Goal: Book appointment/travel/reservation

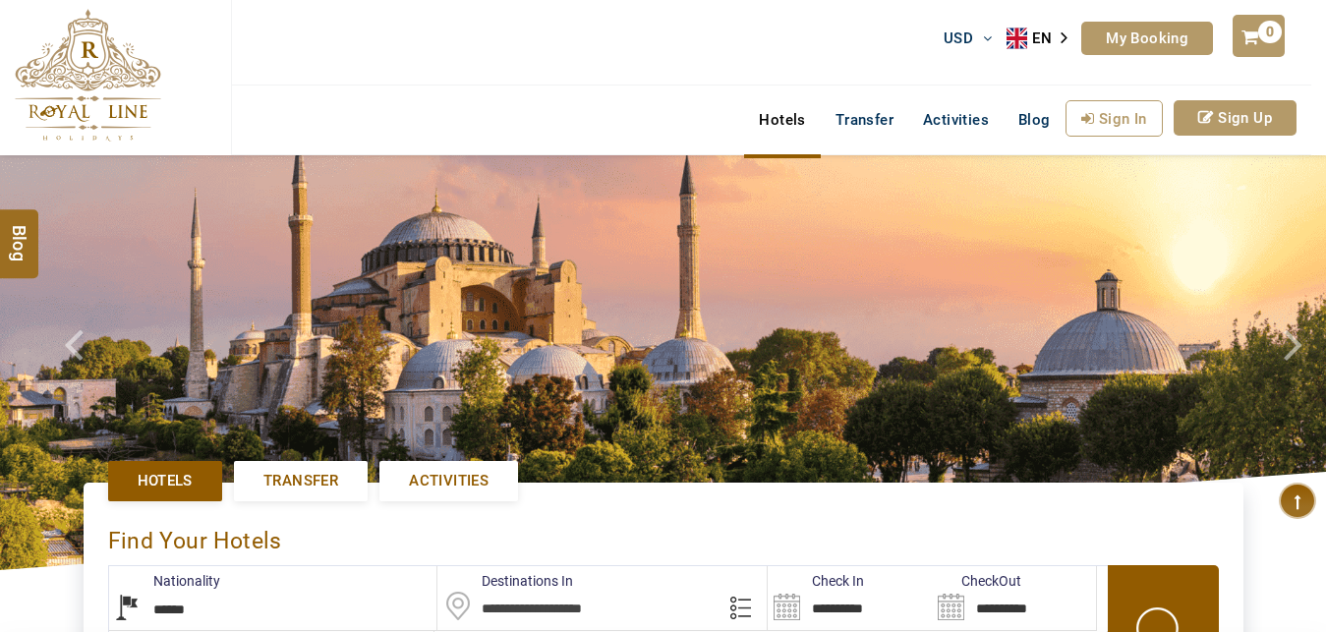
select select "******"
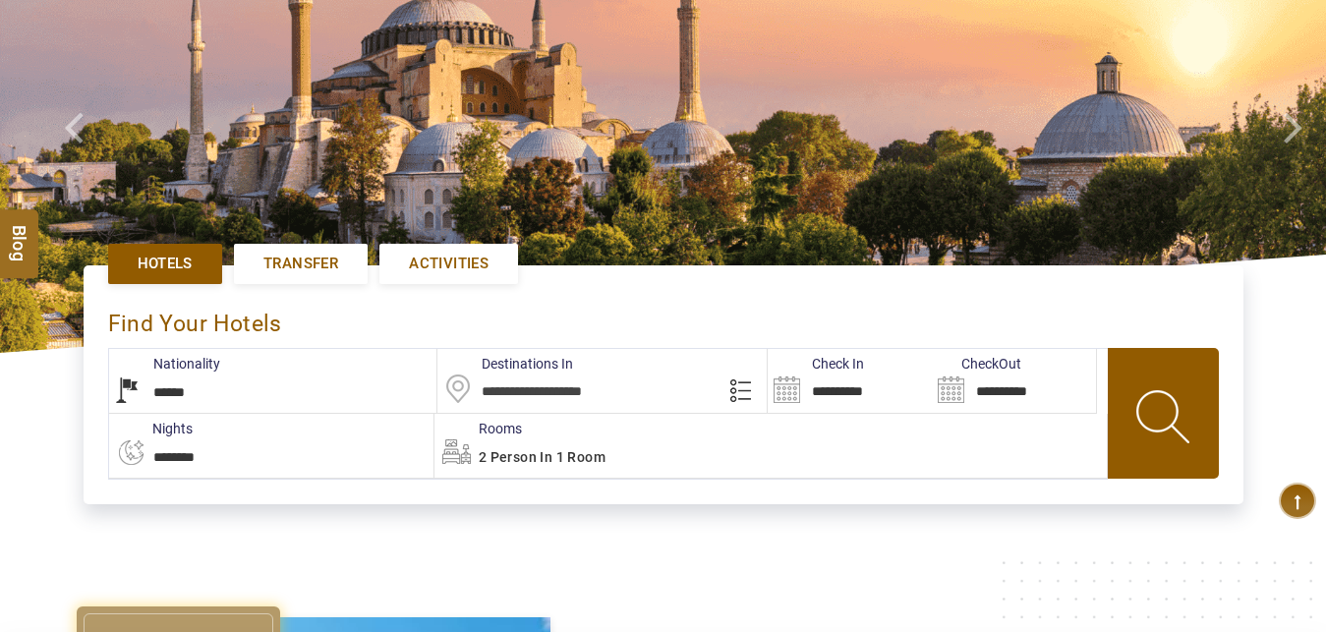
type input "**********"
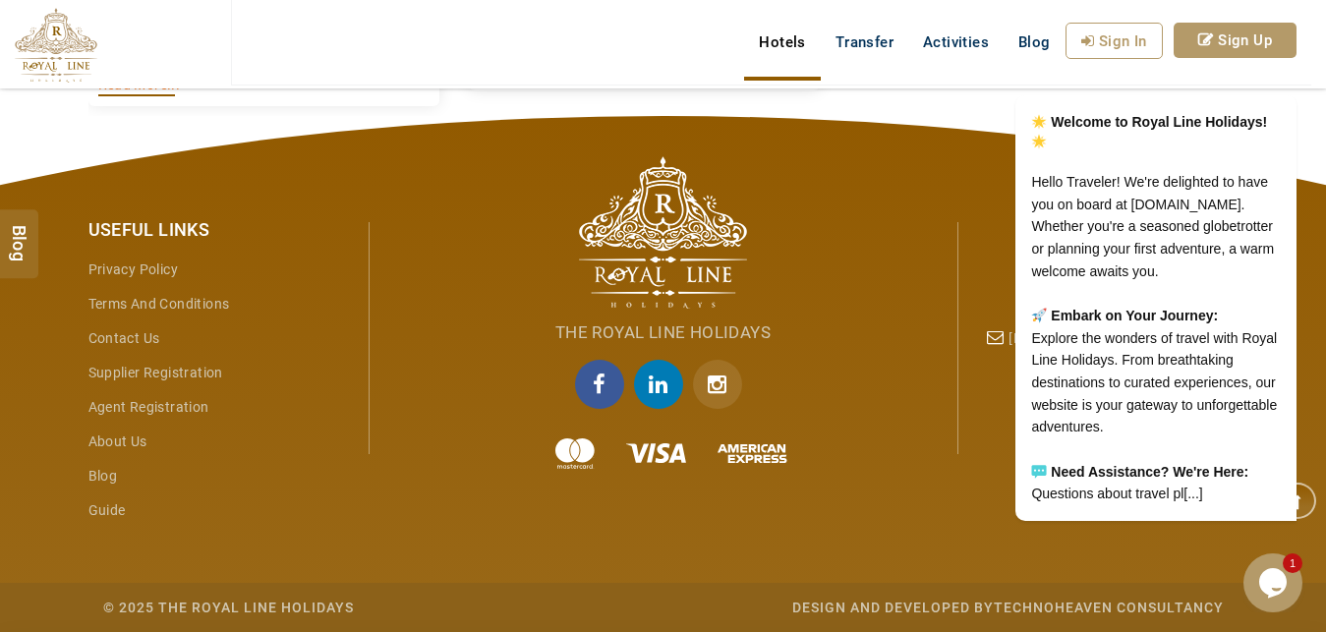
click at [861, 488] on div "The Royal Line Holidays" at bounding box center [664, 348] width 590 height 289
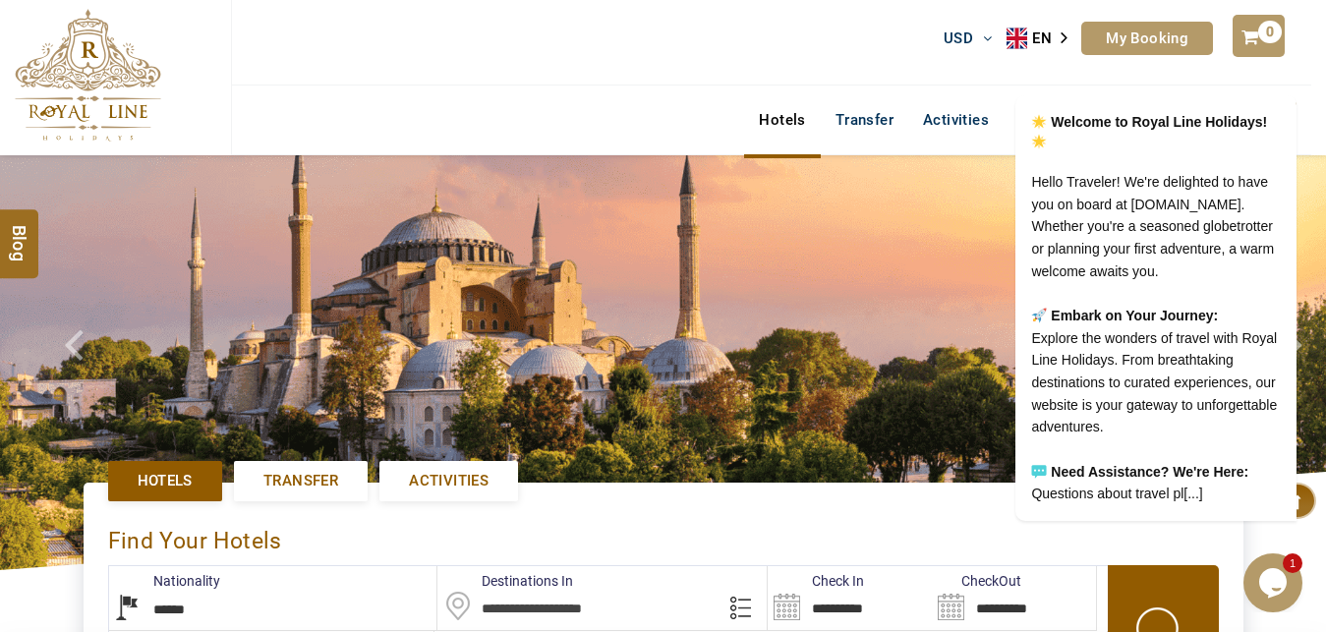
click at [803, 41] on div "USD AED AED EUR € USD $ INR ₹ THB ฿ IDR Rp BHD BHD TRY ₺ EN AR PT ZH ES RU My B…" at bounding box center [771, 43] width 1080 height 86
click at [1291, 58] on icon "Chat attention grabber" at bounding box center [1285, 67] width 18 height 18
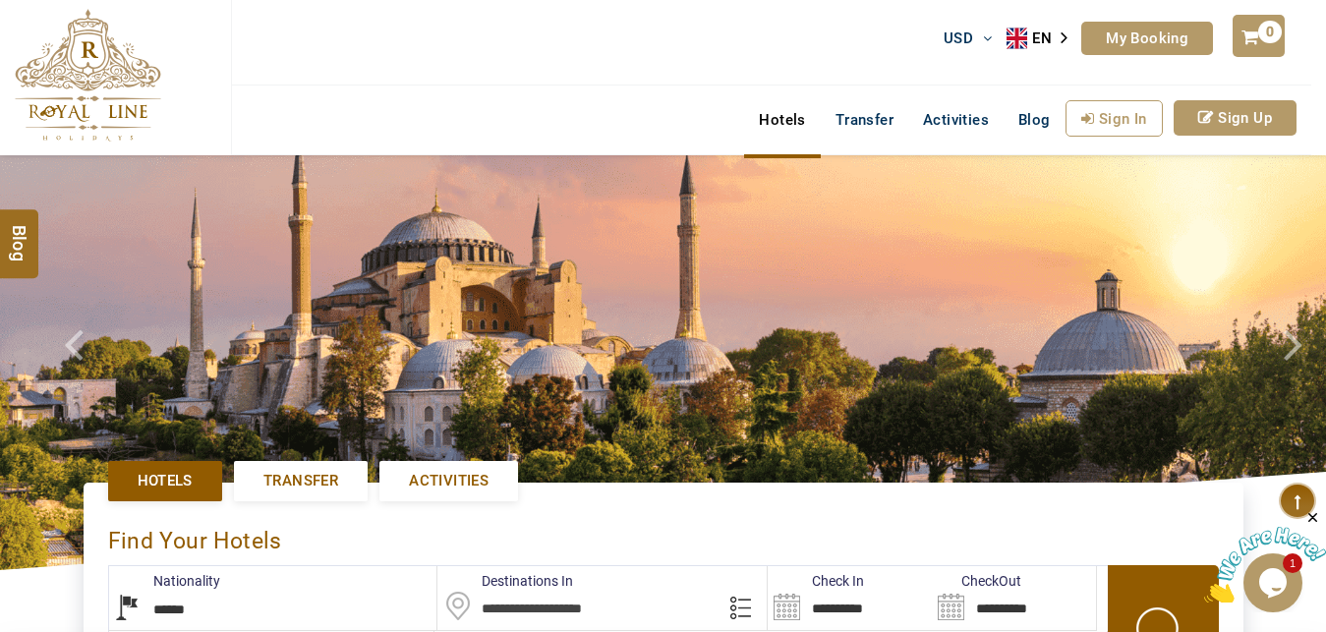
scroll to position [100, 0]
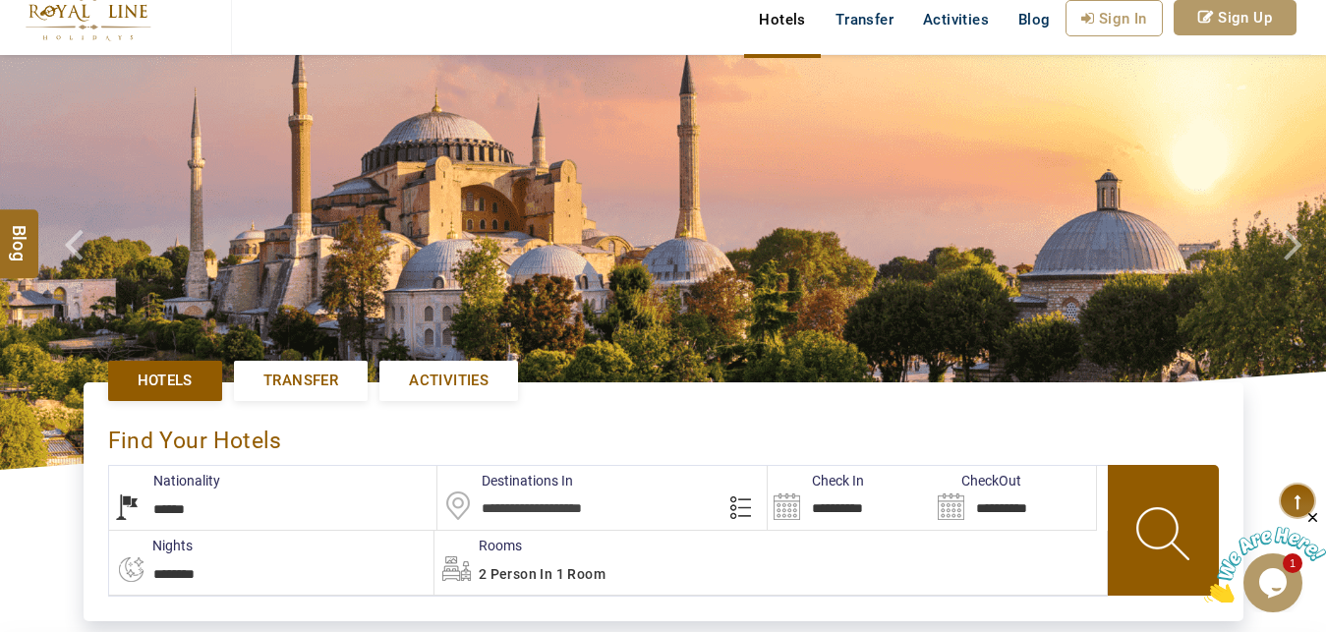
click at [1281, 577] on img at bounding box center [1265, 566] width 122 height 78
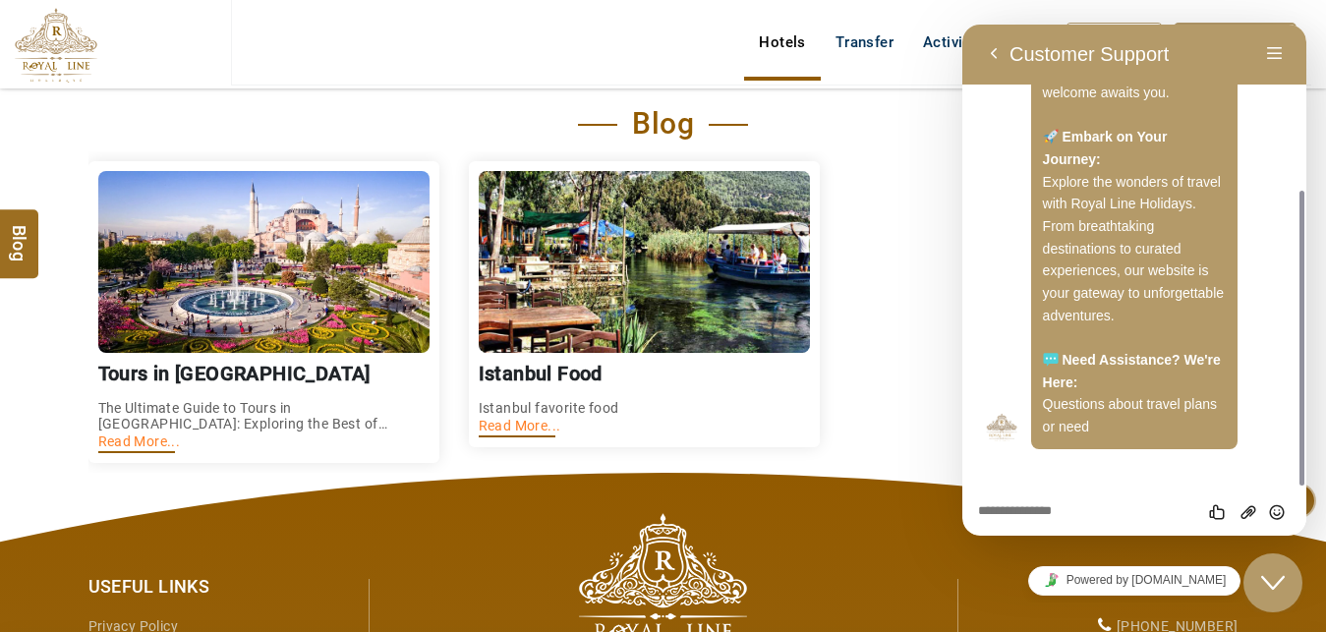
scroll to position [3001, 0]
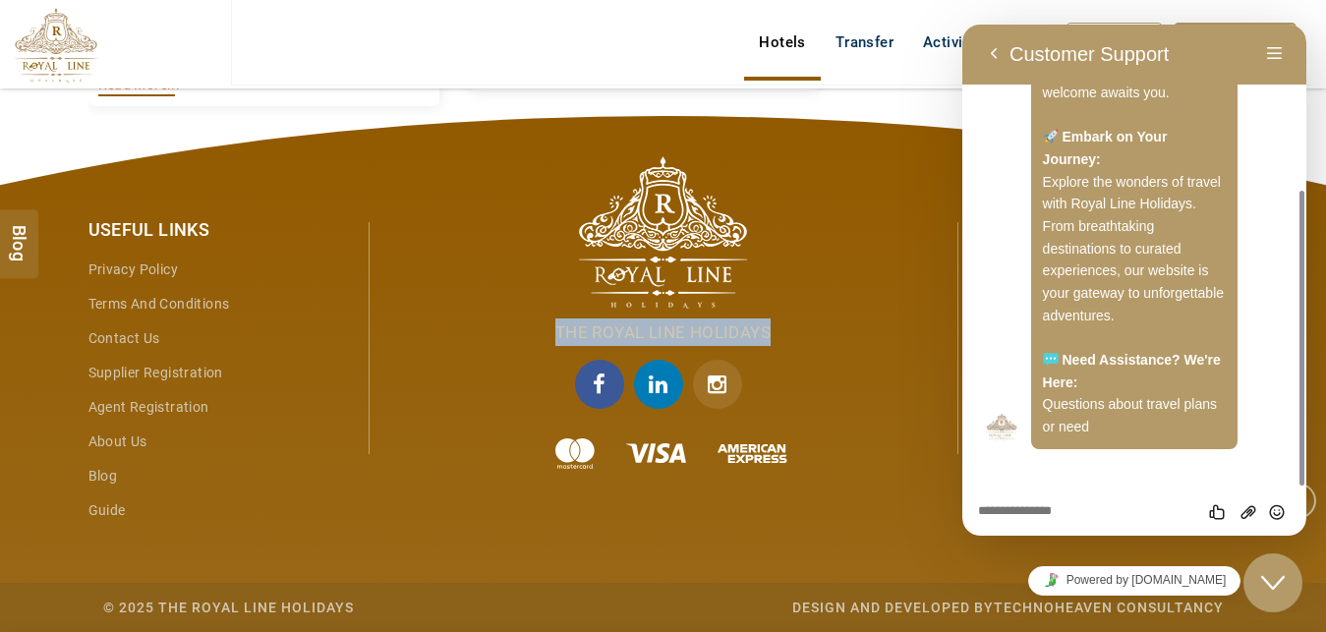
drag, startPoint x: 559, startPoint y: 334, endPoint x: 782, endPoint y: 342, distance: 223.2
click at [782, 342] on p "The Royal Line Holidays" at bounding box center [663, 327] width 448 height 37
copy span "The Royal Line Holidays"
click at [876, 480] on div "The Royal Line Holidays" at bounding box center [664, 348] width 590 height 289
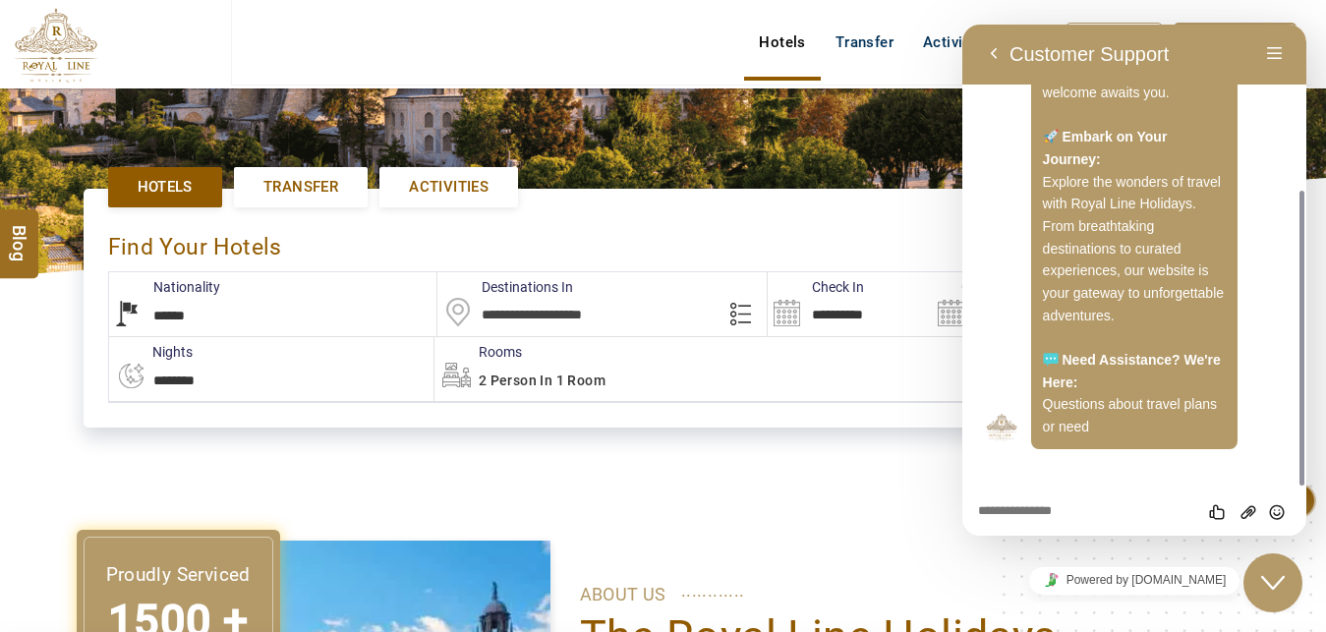
scroll to position [0, 0]
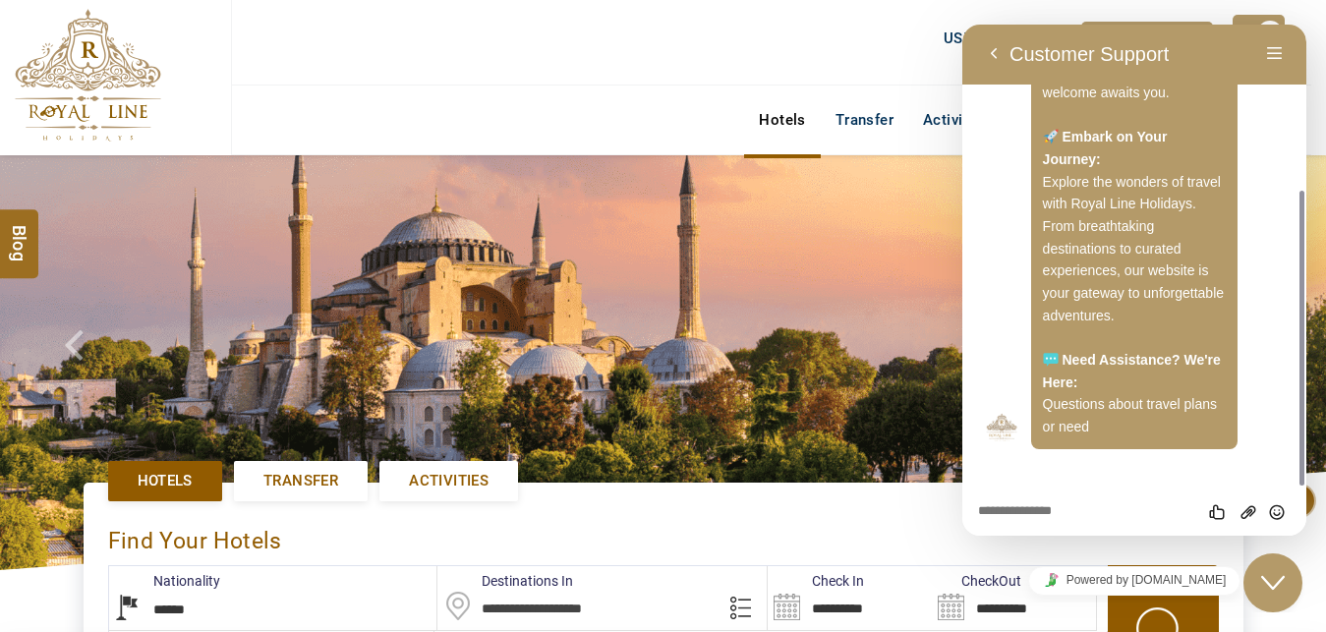
click at [1210, 32] on div "Back Customer Support Menu" at bounding box center [1134, 54] width 344 height 61
click at [997, 53] on button "Back" at bounding box center [993, 53] width 31 height 29
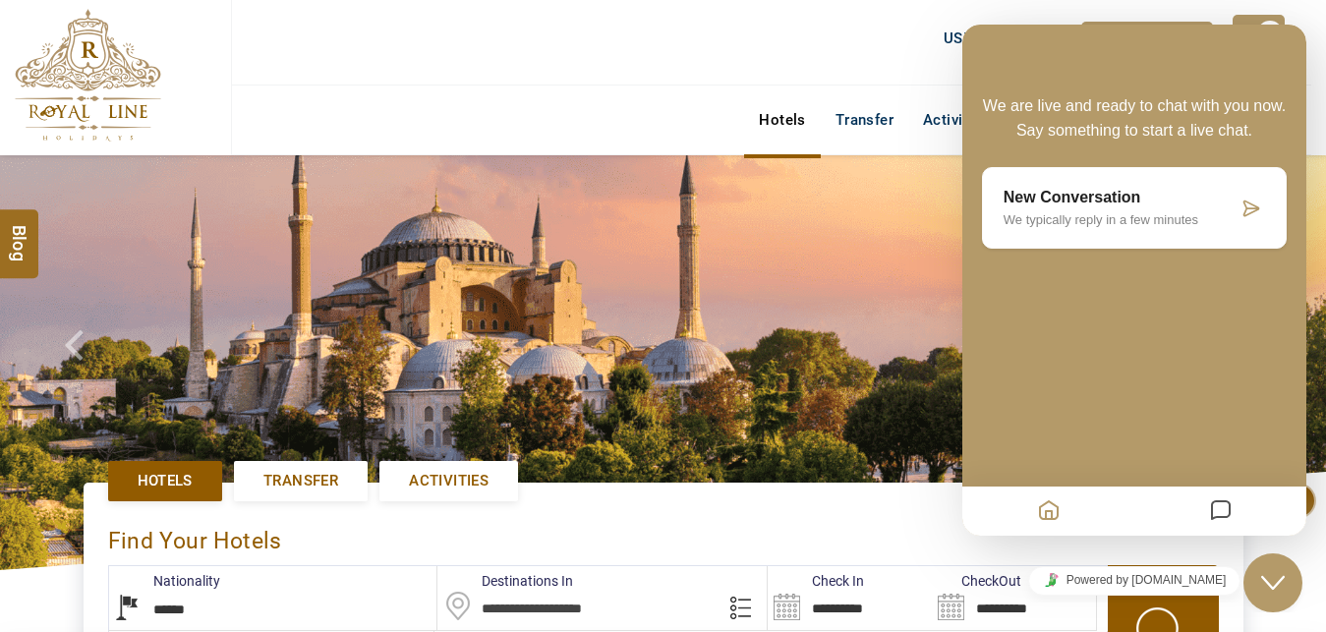
click at [863, 402] on img at bounding box center [663, 362] width 1326 height 415
click at [1074, 57] on div "We are live and ready to chat with you now. Say something to start a live chat.…" at bounding box center [1134, 280] width 344 height 511
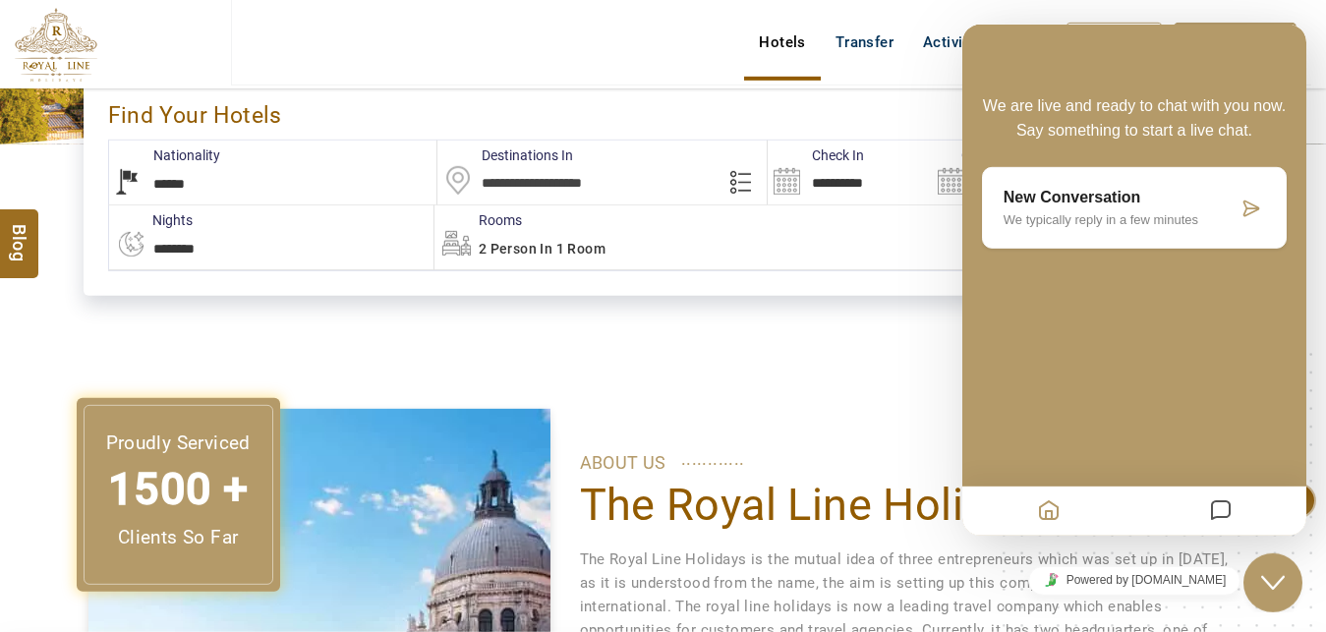
scroll to position [301, 0]
